Goal: Navigation & Orientation: Understand site structure

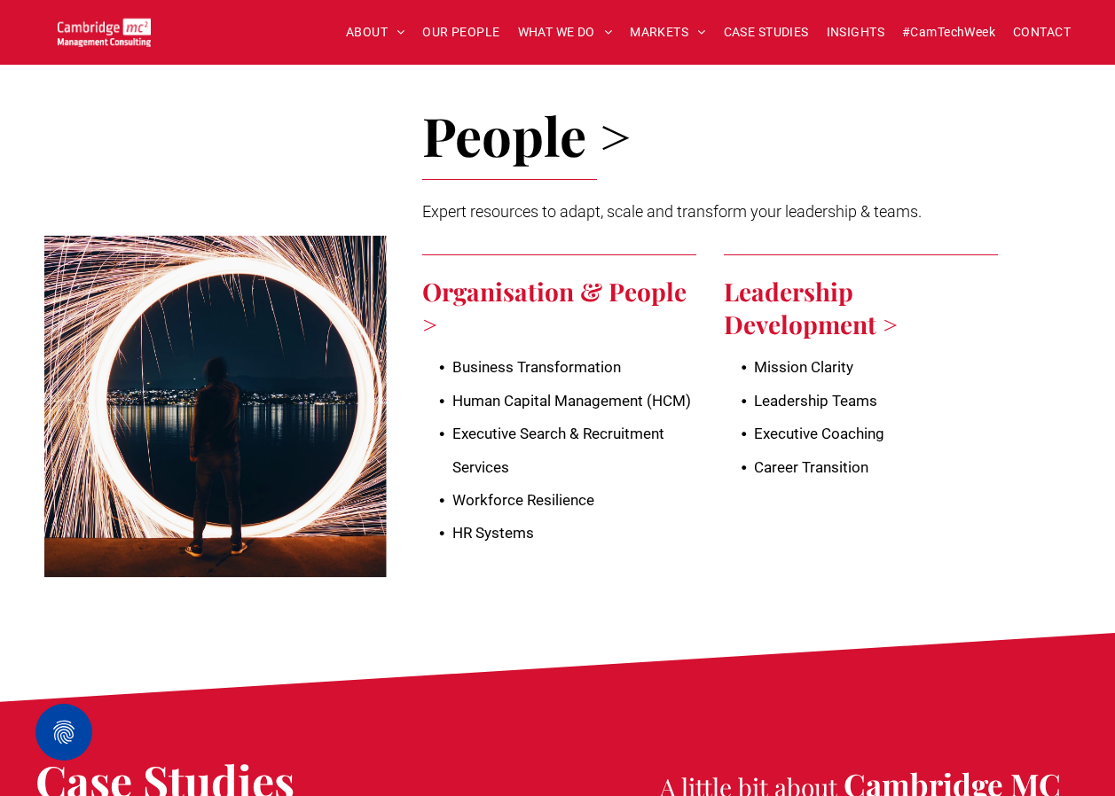
scroll to position [3636, 0]
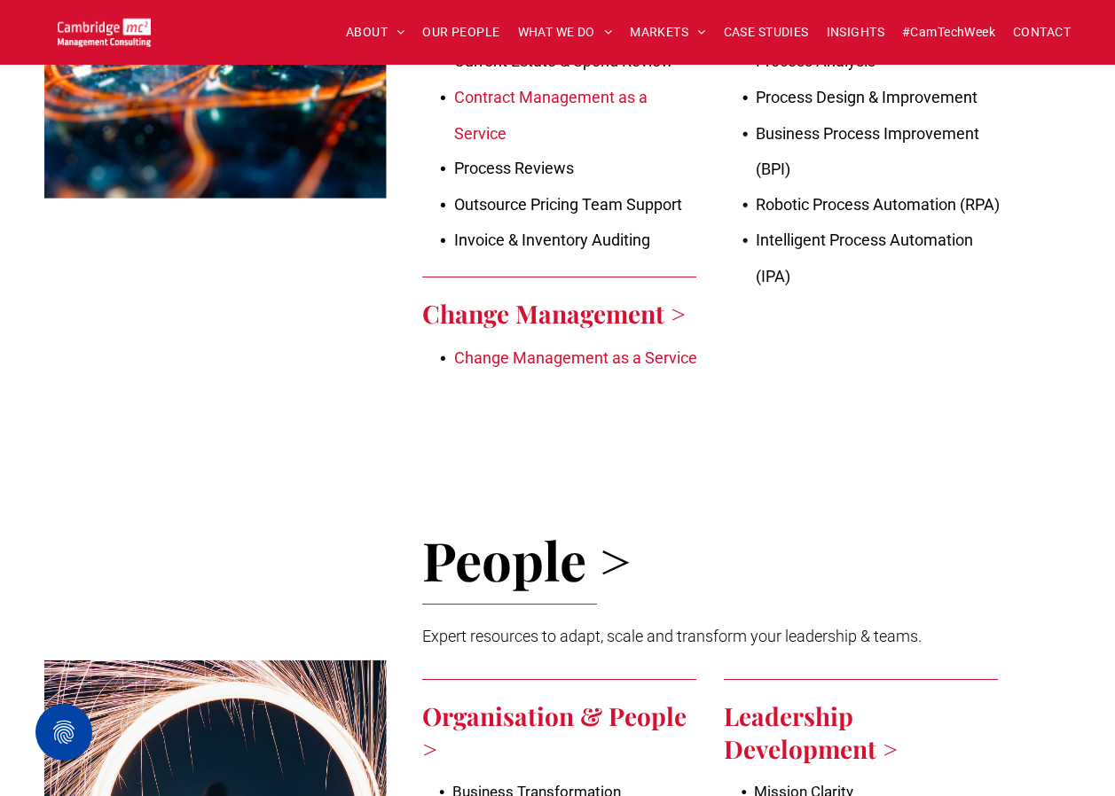
click at [512, 597] on link "Organisation" at bounding box center [498, 716] width 152 height 33
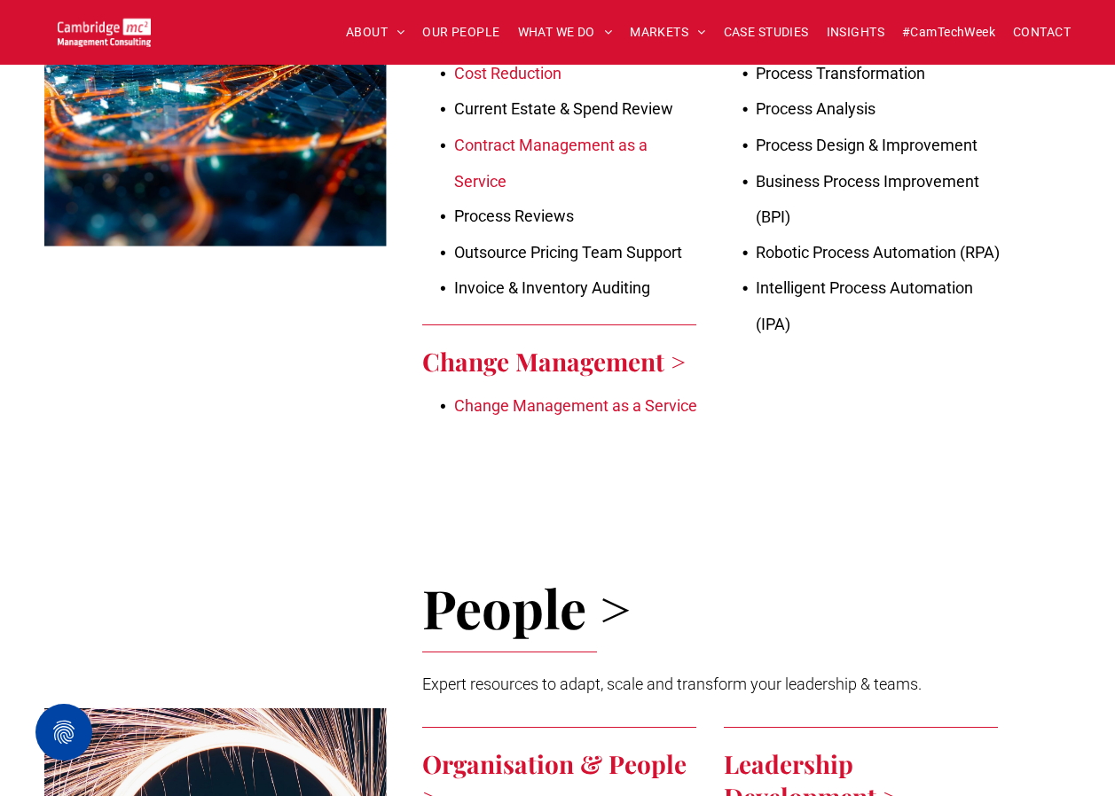
scroll to position [3725, 0]
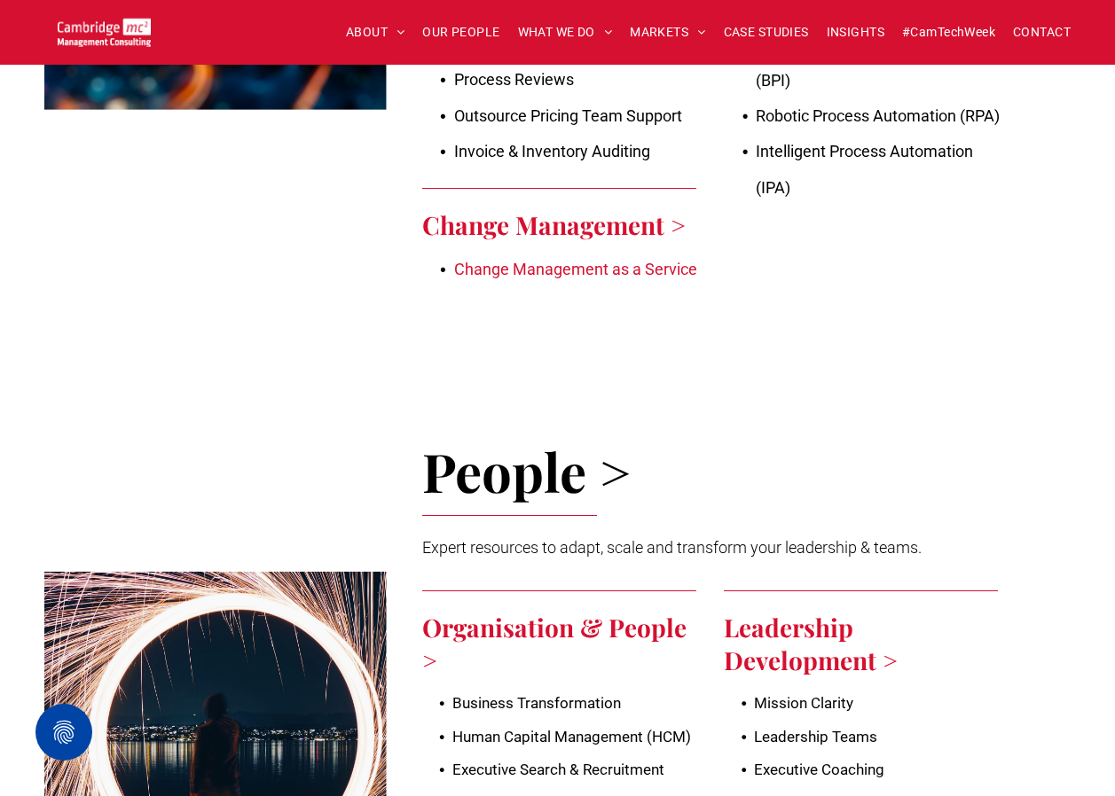
click at [780, 597] on link "Development >" at bounding box center [811, 660] width 174 height 33
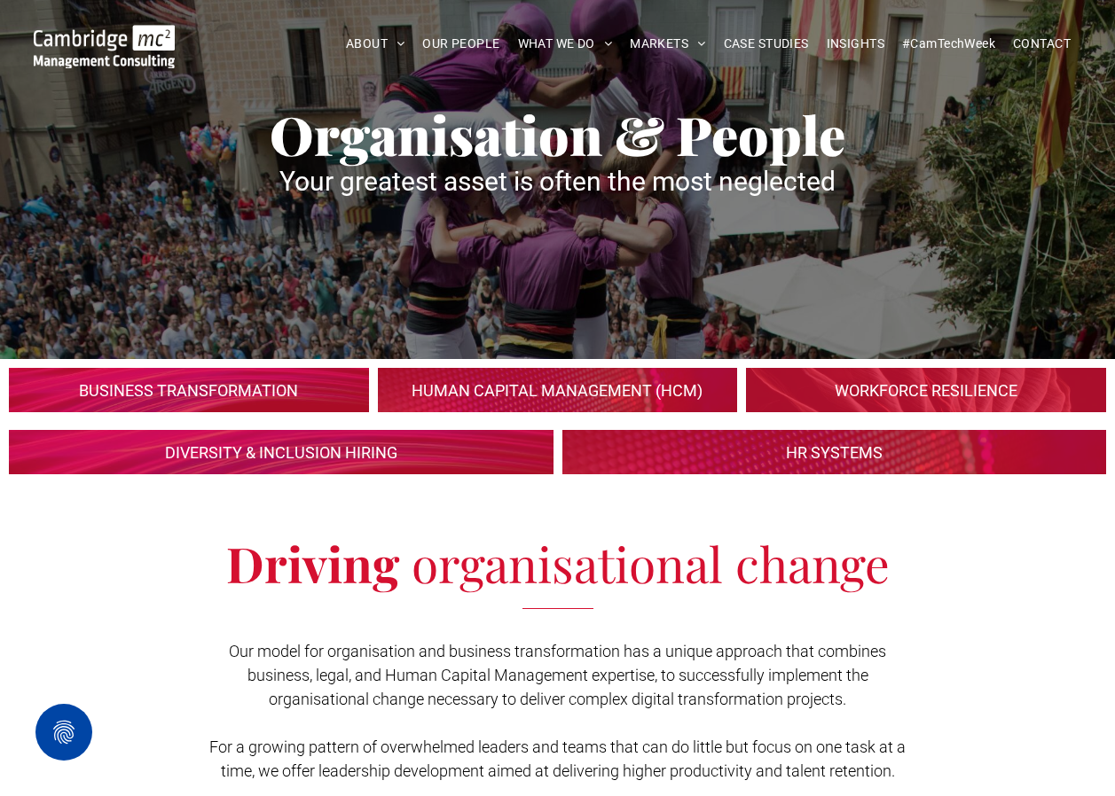
scroll to position [89, 0]
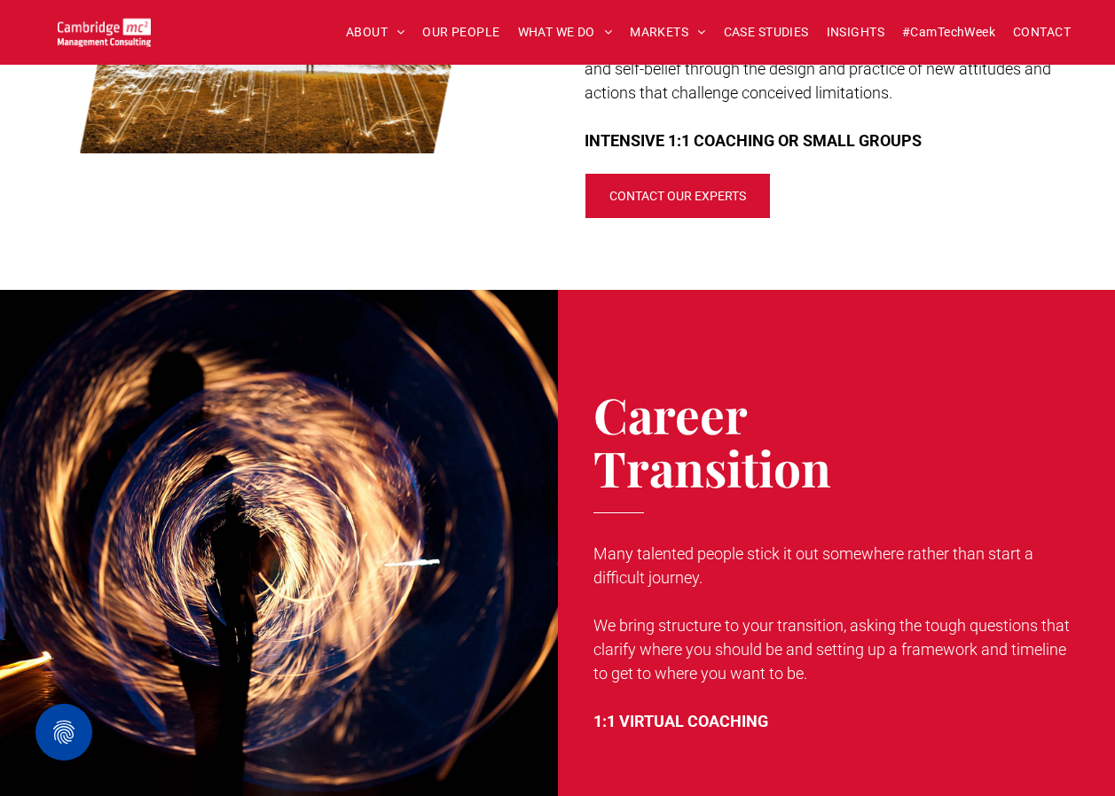
scroll to position [2661, 0]
